Goal: Task Accomplishment & Management: Use online tool/utility

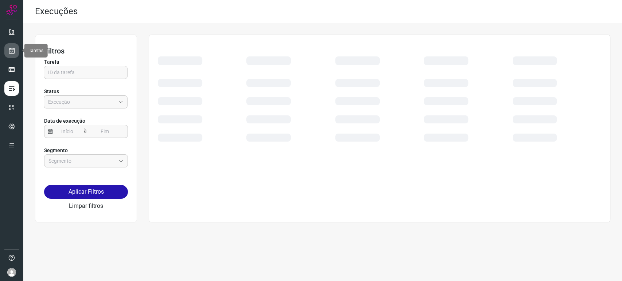
click at [11, 50] on icon at bounding box center [12, 50] width 8 height 7
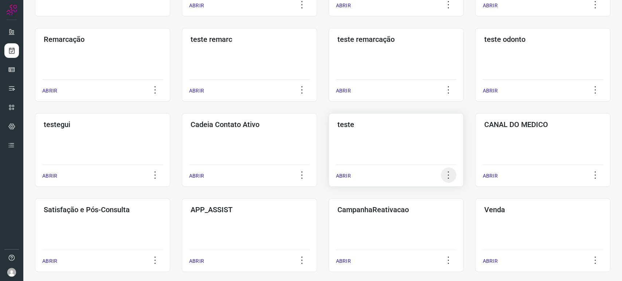
scroll to position [121, 0]
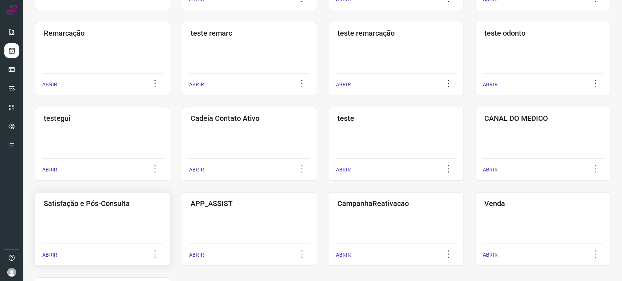
click at [70, 222] on div "Satisfação e Pós-Consulta ABRIR" at bounding box center [102, 229] width 135 height 74
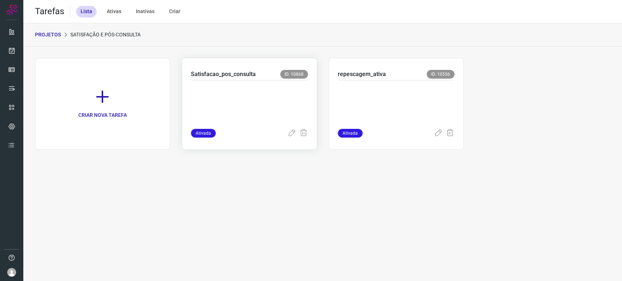
click at [245, 95] on p at bounding box center [245, 103] width 109 height 36
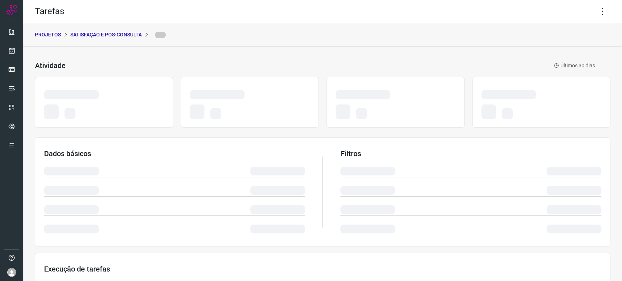
click at [606, 16] on div "Tarefas" at bounding box center [322, 11] width 599 height 23
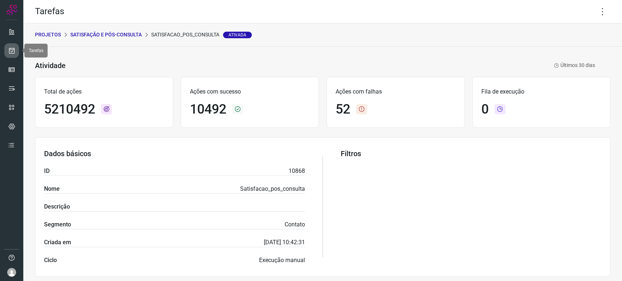
click at [12, 55] on link at bounding box center [11, 50] width 15 height 15
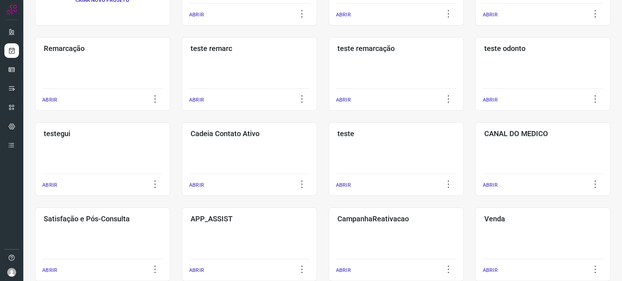
scroll to position [121, 0]
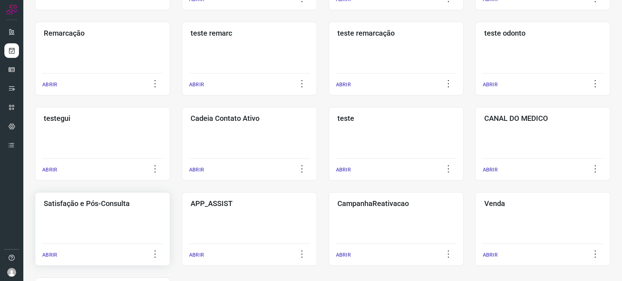
click at [94, 217] on div "Satisfação e Pós-Consulta ABRIR" at bounding box center [102, 229] width 135 height 74
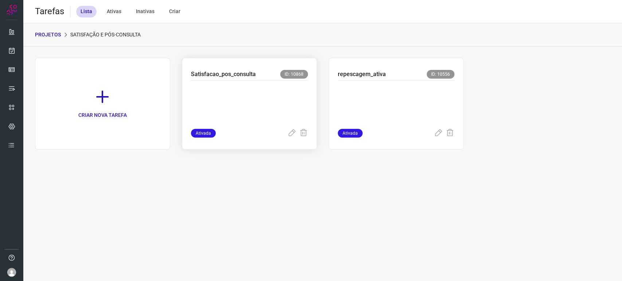
click at [273, 102] on p at bounding box center [245, 103] width 109 height 36
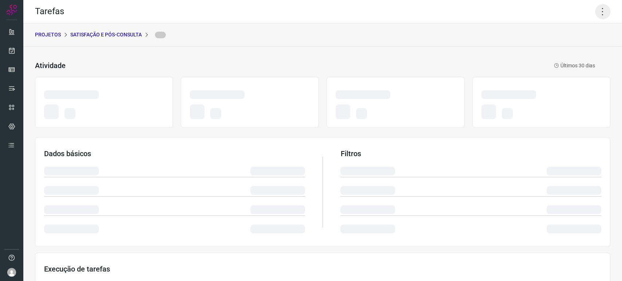
click at [595, 11] on icon at bounding box center [602, 11] width 15 height 15
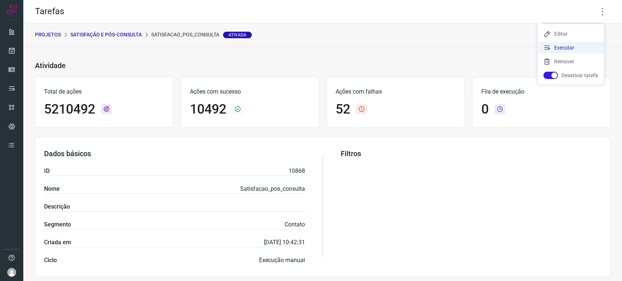
drag, startPoint x: 566, startPoint y: 49, endPoint x: 525, endPoint y: 69, distance: 45.3
click at [565, 50] on li "Executar" at bounding box center [570, 48] width 66 height 12
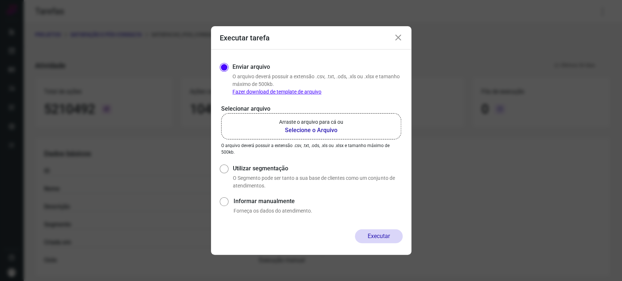
click at [398, 40] on icon at bounding box center [398, 38] width 9 height 9
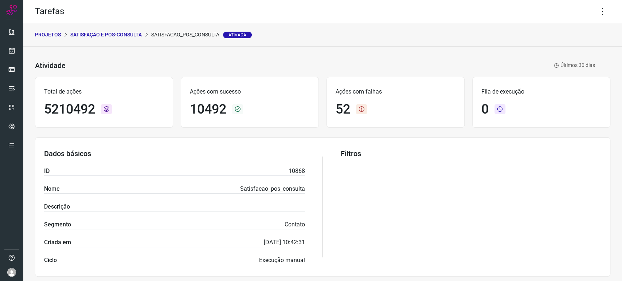
drag, startPoint x: 596, startPoint y: 11, endPoint x: 512, endPoint y: 52, distance: 93.2
click at [595, 11] on icon at bounding box center [602, 11] width 15 height 15
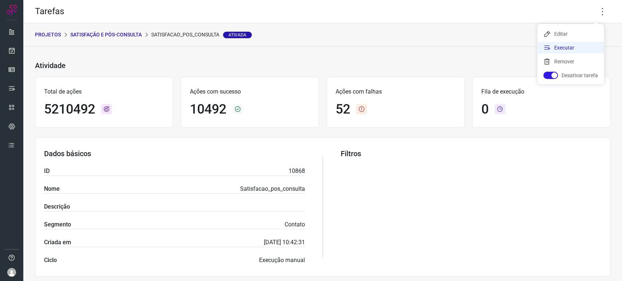
click at [560, 52] on li "Executar" at bounding box center [570, 48] width 66 height 12
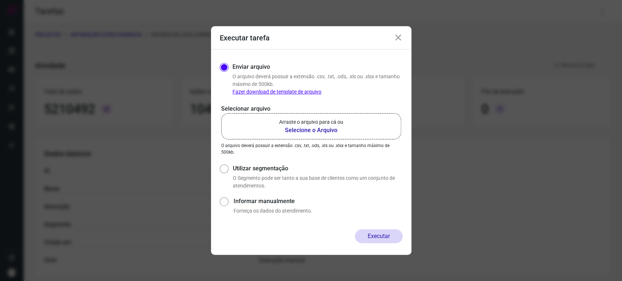
click at [324, 132] on b "Selecione o Arquivo" at bounding box center [311, 130] width 64 height 9
click at [0, 0] on input "Arraste o arquivo para cá ou Selecione o Arquivo" at bounding box center [0, 0] width 0 height 0
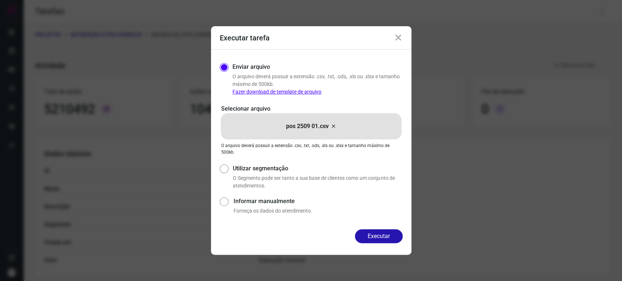
click at [396, 36] on icon at bounding box center [398, 38] width 9 height 9
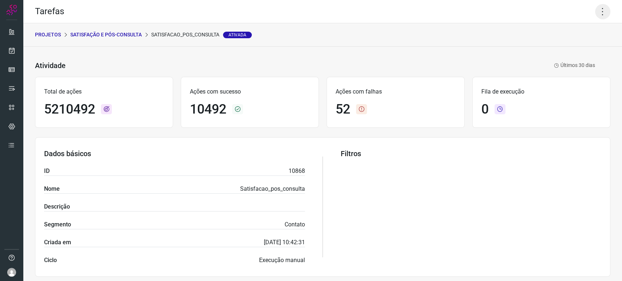
click at [597, 9] on icon at bounding box center [602, 11] width 15 height 15
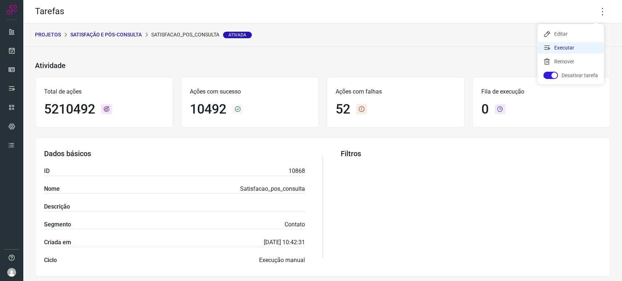
drag, startPoint x: 575, startPoint y: 47, endPoint x: 449, endPoint y: 142, distance: 157.6
click at [574, 48] on li "Executar" at bounding box center [570, 48] width 66 height 12
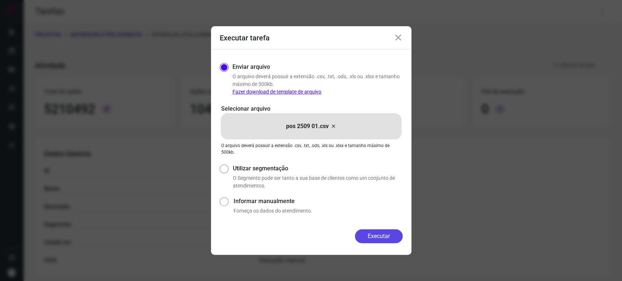
click at [382, 239] on button "Executar" at bounding box center [379, 237] width 48 height 14
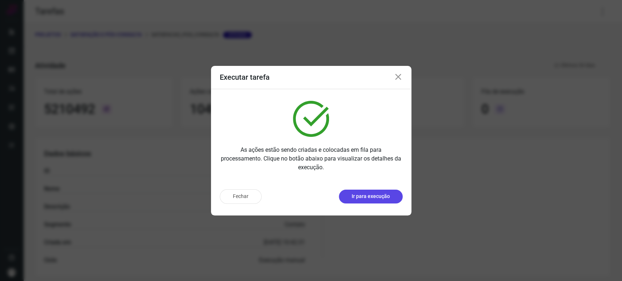
click at [350, 190] on button "Ir para execução" at bounding box center [371, 197] width 64 height 14
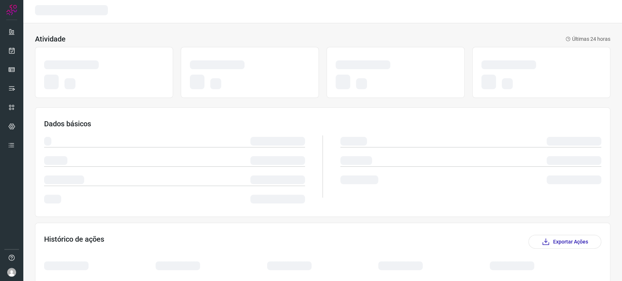
drag, startPoint x: 163, startPoint y: 124, endPoint x: 126, endPoint y: 126, distance: 36.9
click at [163, 122] on h3 "Dados básicos" at bounding box center [322, 124] width 557 height 9
